Goal: Register for event/course

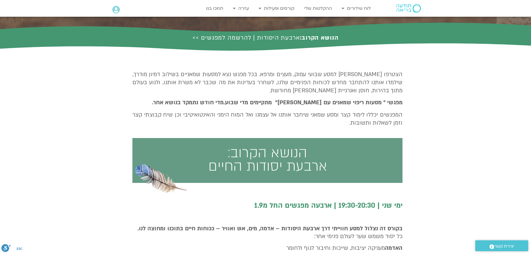
scroll to position [112, 0]
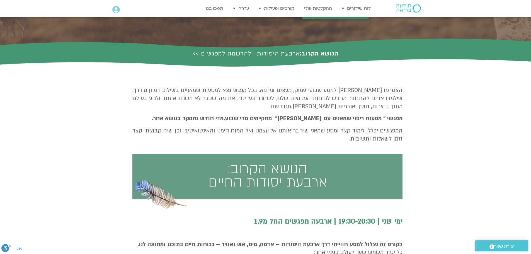
drag, startPoint x: 281, startPoint y: 171, endPoint x: 289, endPoint y: 163, distance: 11.4
click at [282, 170] on h3 "הנושא הקרוב: ארבעת יסודות החיים" at bounding box center [267, 175] width 265 height 27
drag, startPoint x: 256, startPoint y: 176, endPoint x: 274, endPoint y: 158, distance: 25.6
click at [260, 171] on h3 "הנושא הקרוב: ארבעת יסודות החיים" at bounding box center [267, 175] width 265 height 27
click at [496, 115] on section "הצטרפו אלינו למסע שבועי עמוק, מעצים ומרפא. בכל מפגש נצא למסעות שמאניים בשילוב ד…" at bounding box center [265, 206] width 531 height 294
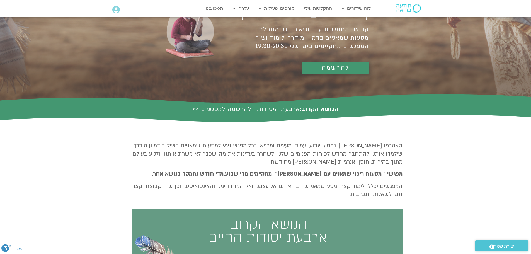
scroll to position [56, 0]
click at [218, 110] on link "הנושא הקרוב: ארבעת היסודות | להרשמה למפגשים >>" at bounding box center [265, 109] width 146 height 8
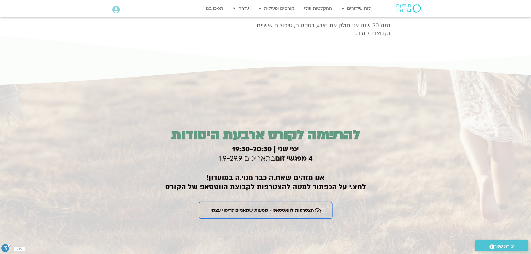
scroll to position [788, 0]
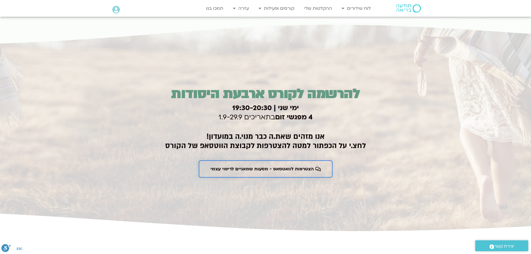
click at [266, 168] on span "הצטרפות לוואטסאפ - מסעות שמאניים לריפוי עצמי" at bounding box center [262, 168] width 103 height 5
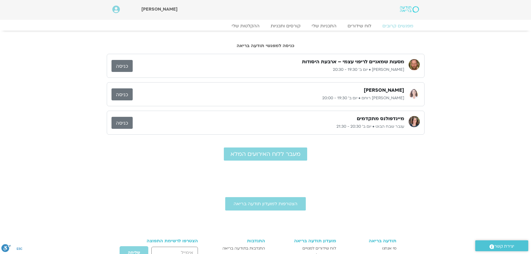
click at [122, 66] on link "כניסה" at bounding box center [122, 66] width 21 height 12
